Goal: Share content: Share content

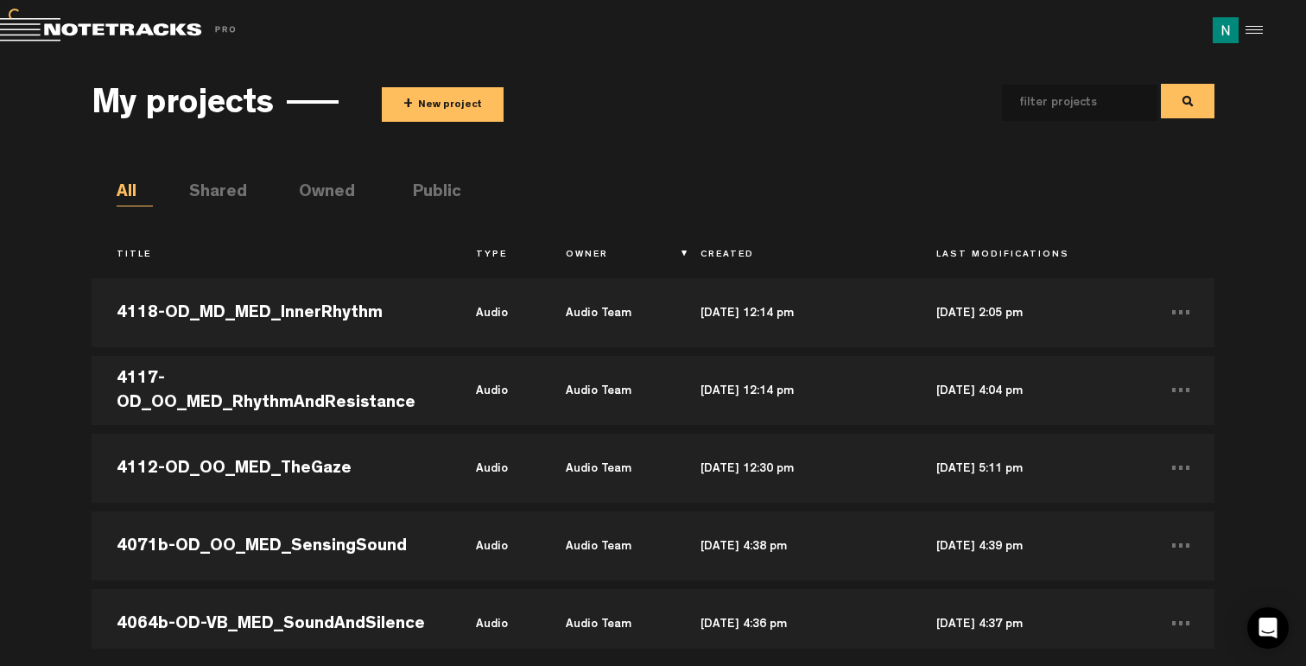
click at [468, 98] on button "+ New project" at bounding box center [443, 104] width 122 height 35
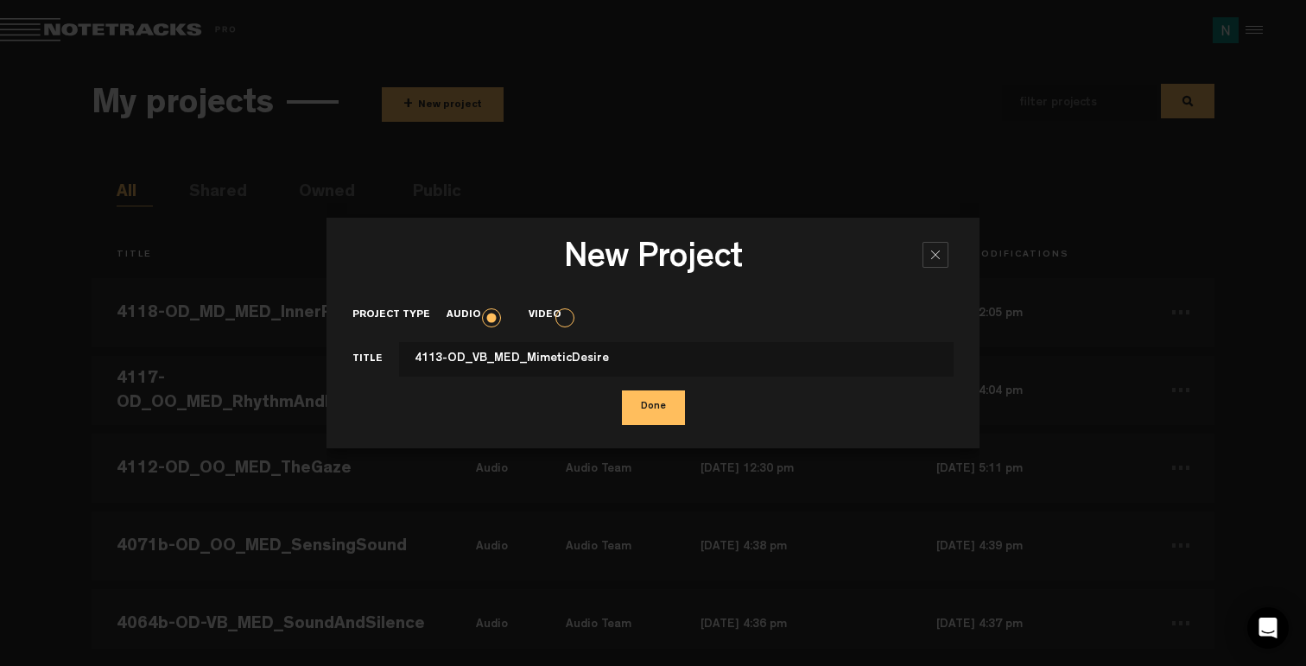
type input "4113-OD_VB_MED_MimeticDesire"
click at [651, 416] on button "Done" at bounding box center [653, 407] width 63 height 35
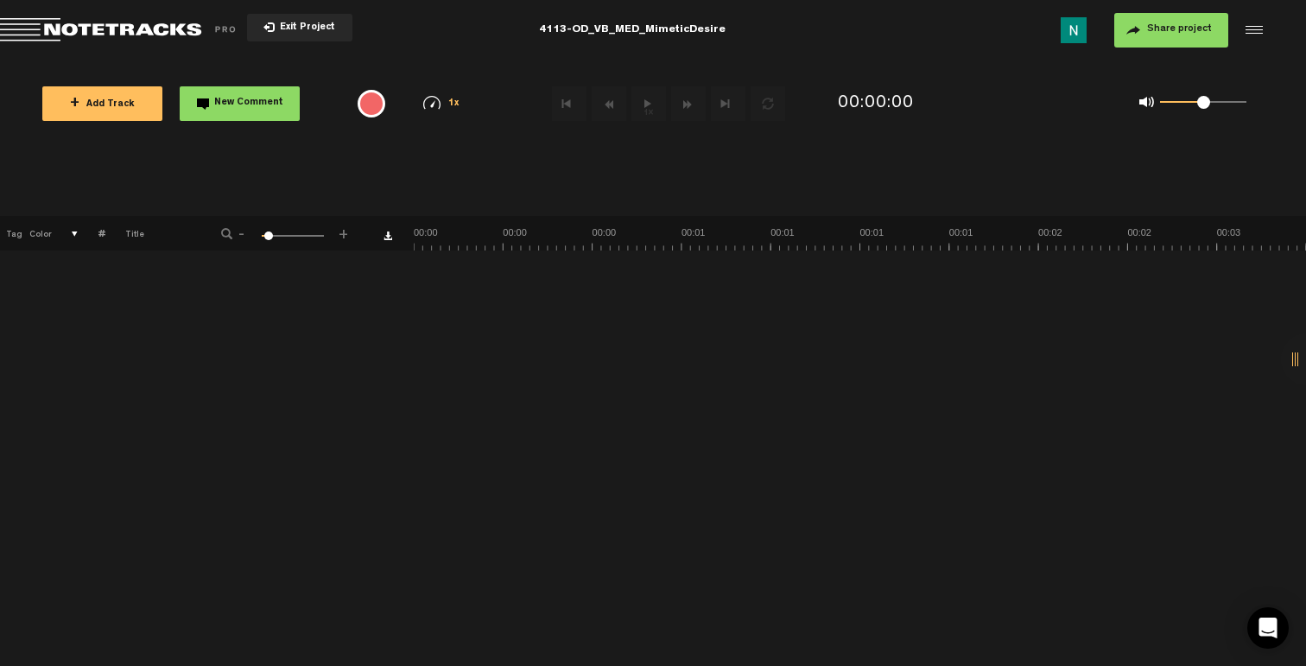
click at [1147, 28] on button "Share project" at bounding box center [1171, 30] width 114 height 35
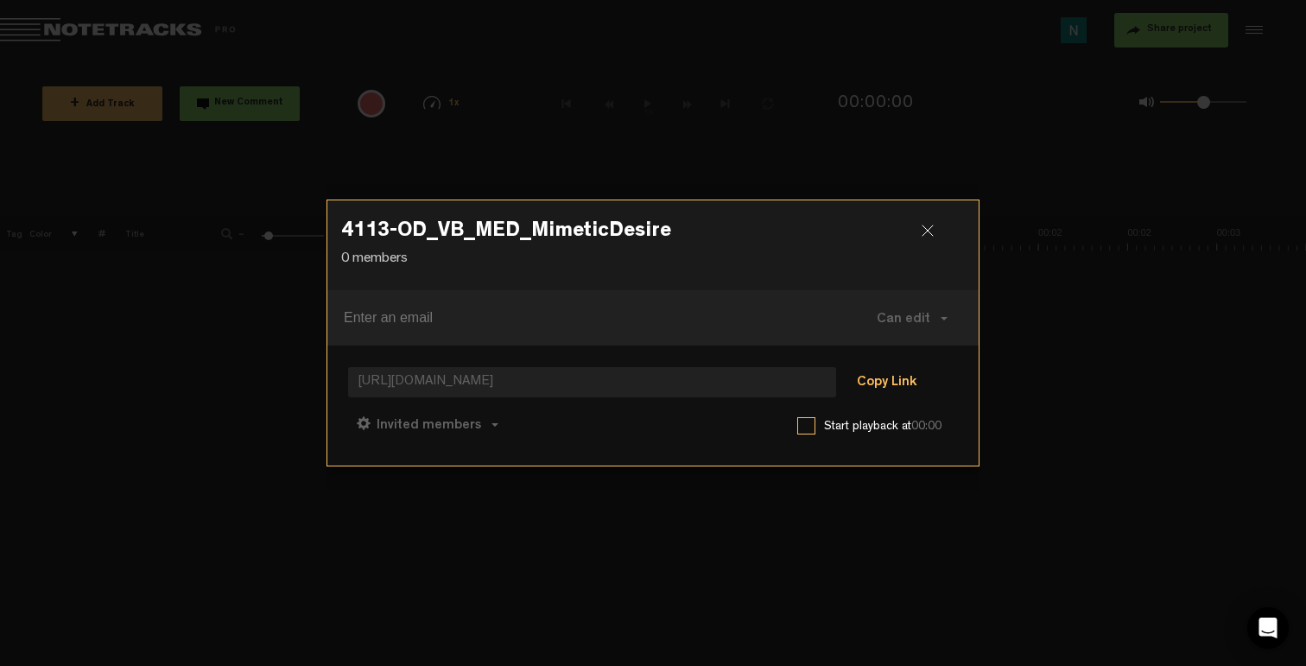
click at [866, 383] on button "Copy Link" at bounding box center [886, 383] width 94 height 35
click at [484, 431] on span "Can comment" at bounding box center [504, 426] width 88 height 14
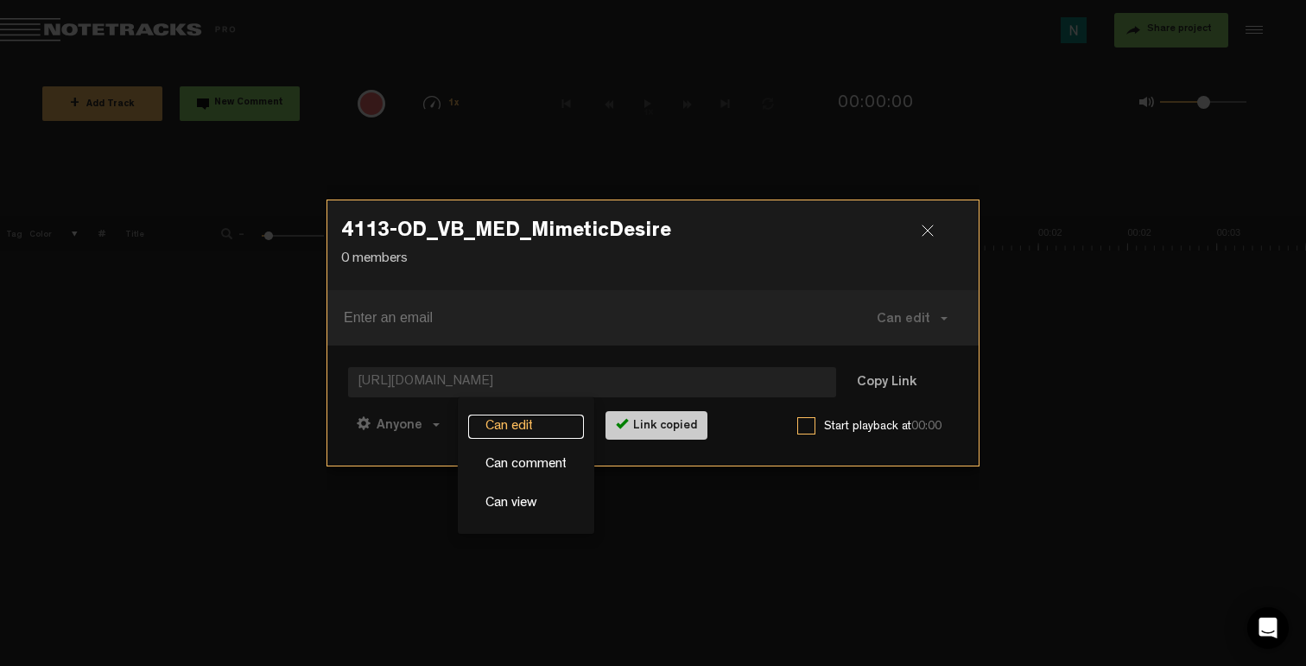
click at [511, 416] on link "Can edit" at bounding box center [526, 427] width 116 height 25
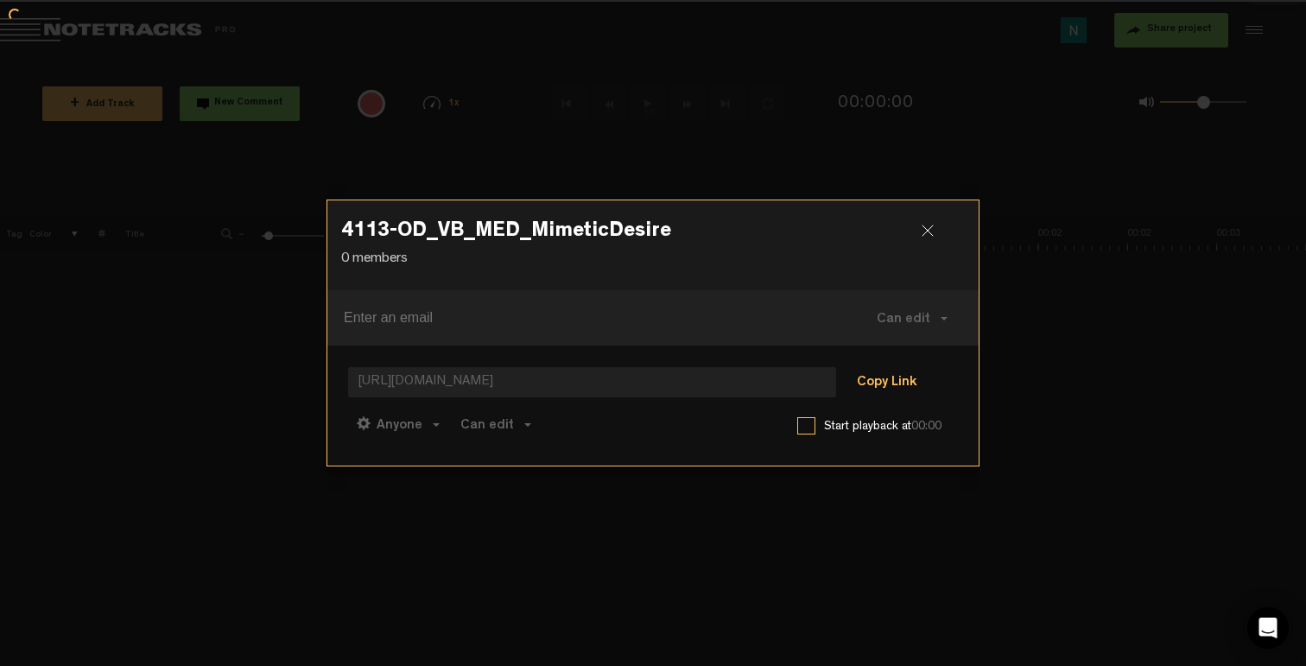
click at [884, 383] on button "Copy Link" at bounding box center [886, 383] width 94 height 35
click at [927, 226] on div at bounding box center [934, 238] width 26 height 26
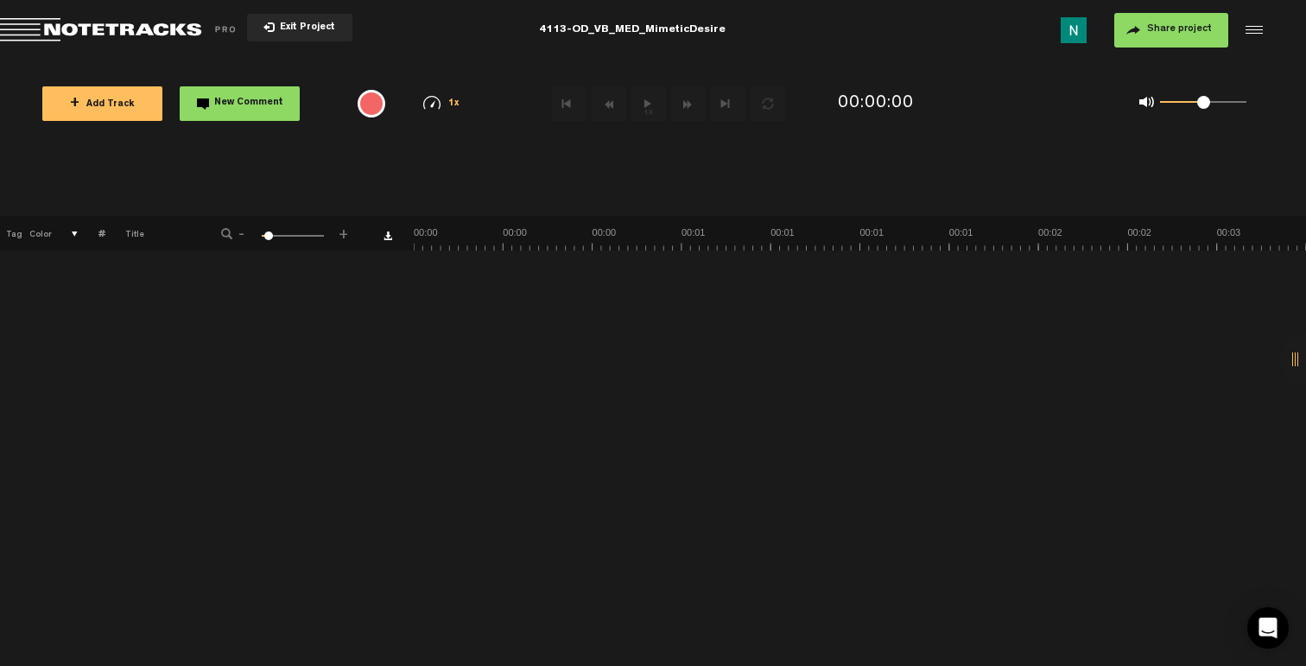
click at [119, 100] on span "+ Add Track" at bounding box center [102, 104] width 65 height 9
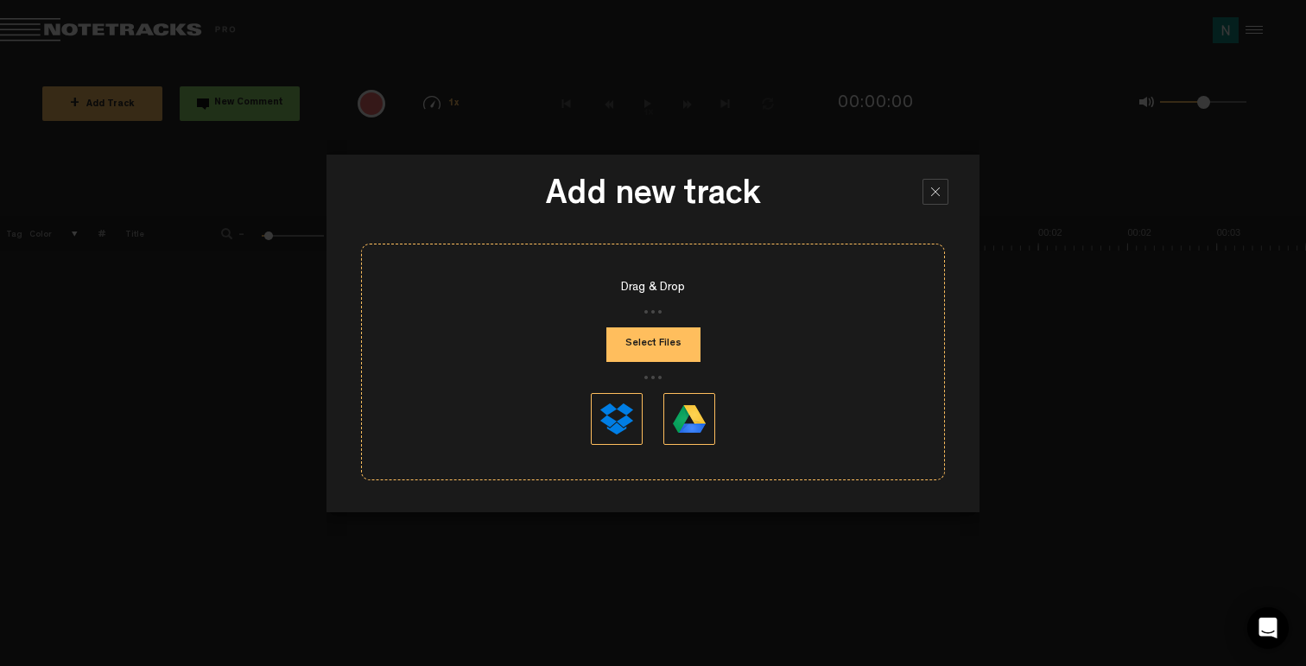
click at [633, 362] on div "Drag & Drop Select Files" at bounding box center [653, 362] width 584 height 237
click at [637, 356] on button "Select Files" at bounding box center [653, 344] width 94 height 35
